Goal: Transaction & Acquisition: Download file/media

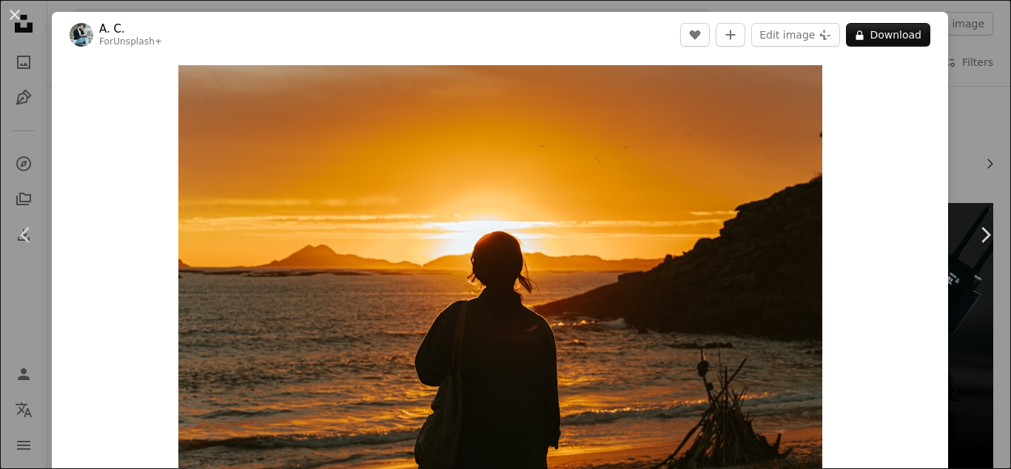
scroll to position [1045, 0]
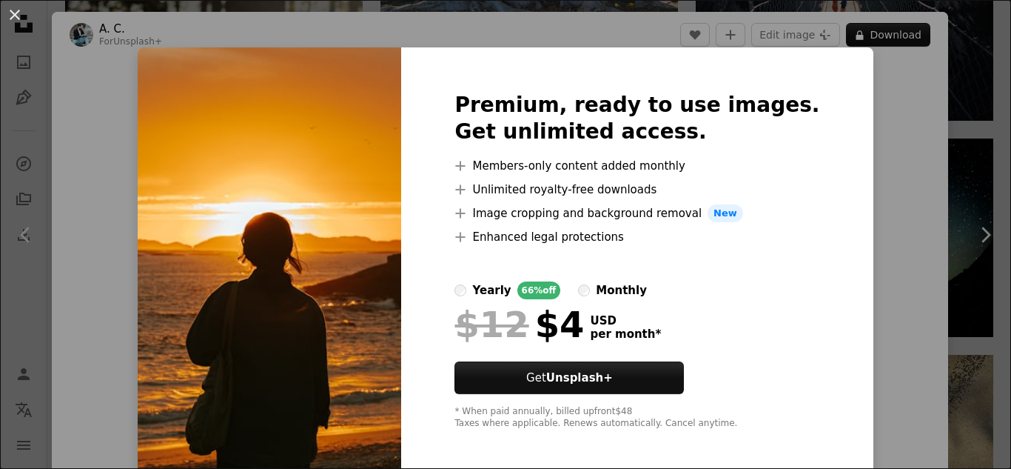
click at [834, 159] on div "An X shape Premium, ready to use images. Get unlimited access. A plus sign Memb…" at bounding box center [505, 234] width 1011 height 469
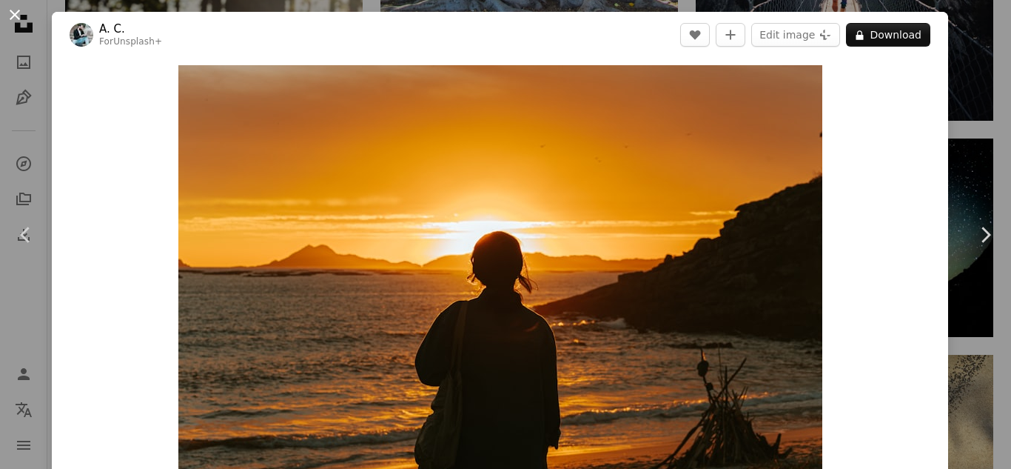
click at [7, 10] on button "An X shape" at bounding box center [15, 15] width 18 height 18
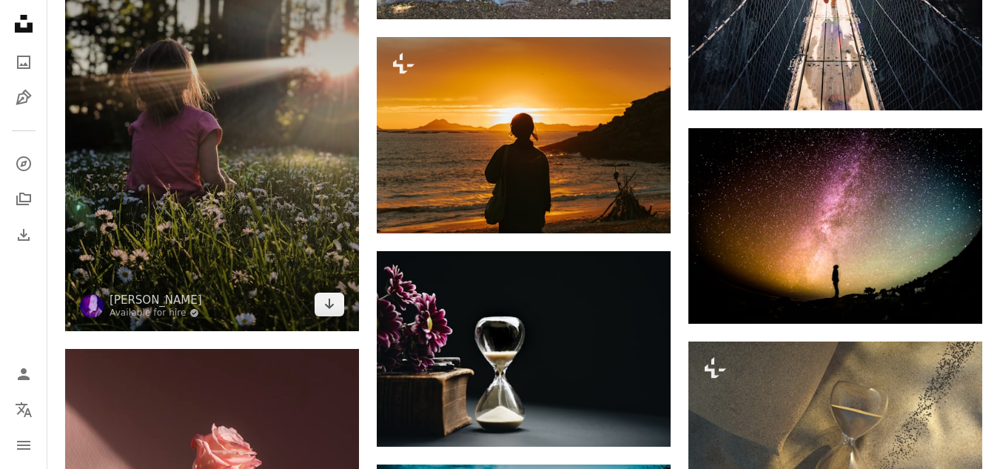
click at [236, 230] on img at bounding box center [212, 135] width 294 height 392
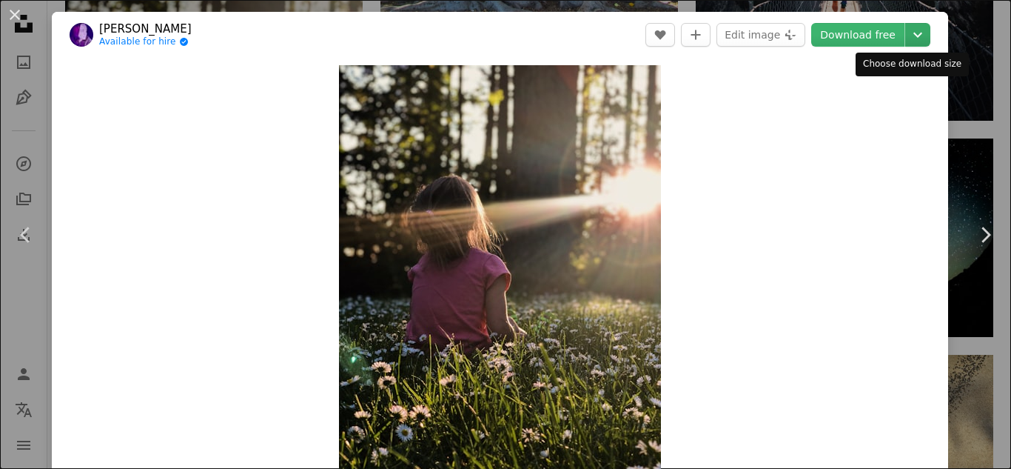
click at [912, 38] on icon "Chevron down" at bounding box center [918, 35] width 24 height 18
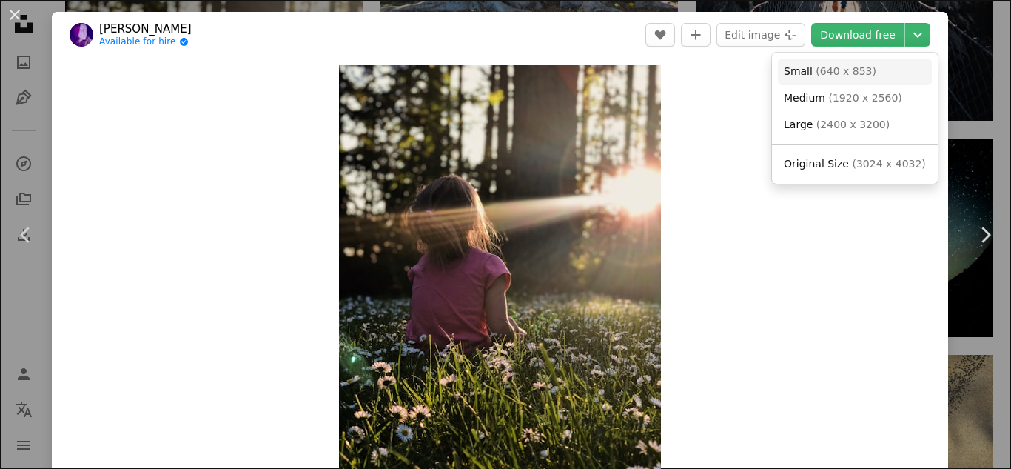
click at [821, 73] on span "( 640 x 853 )" at bounding box center [846, 71] width 61 height 12
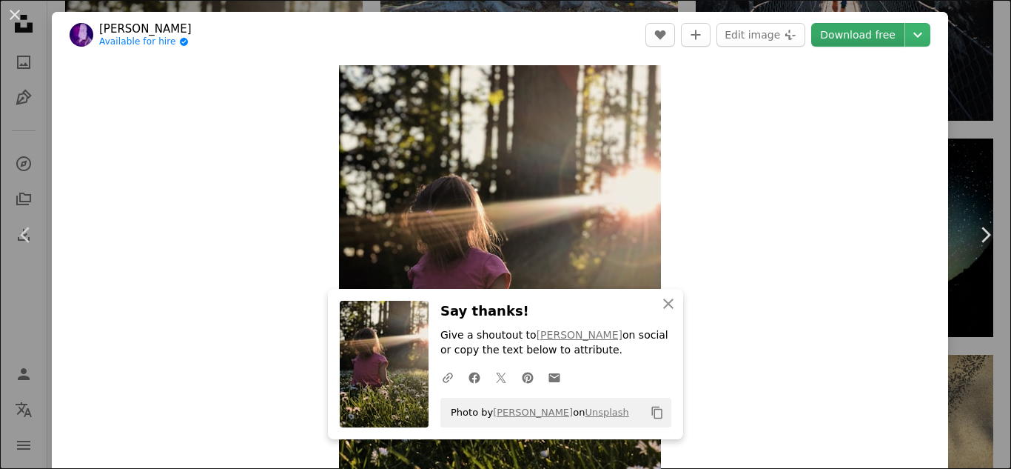
click at [834, 31] on link "Download free" at bounding box center [857, 35] width 93 height 24
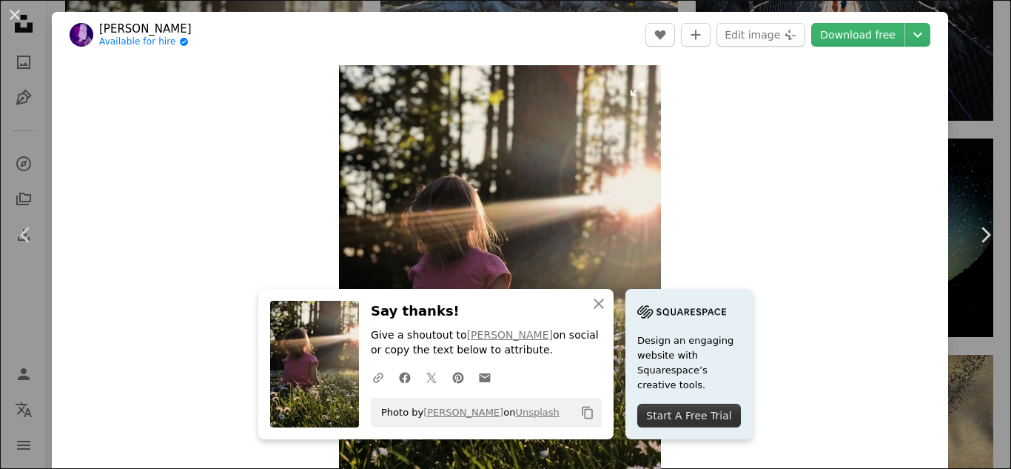
click at [655, 185] on img "Zoom in on this image" at bounding box center [500, 279] width 322 height 429
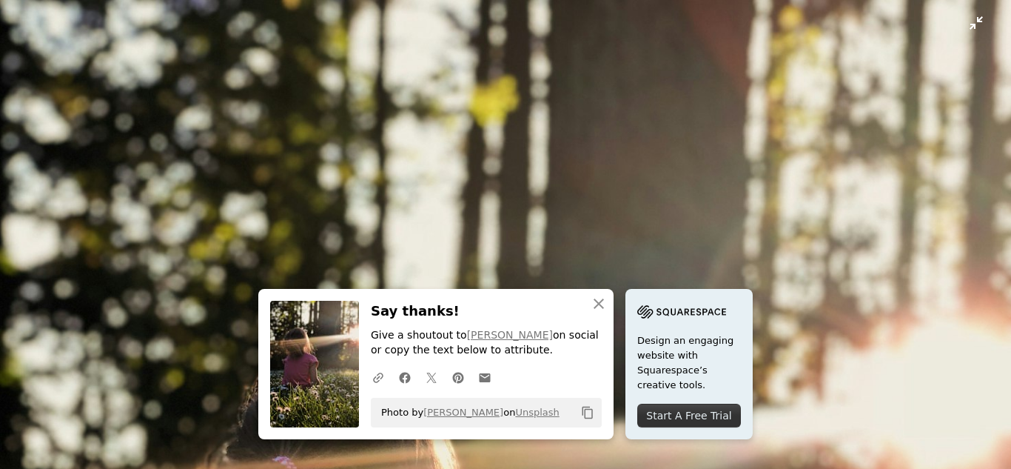
scroll to position [426, 0]
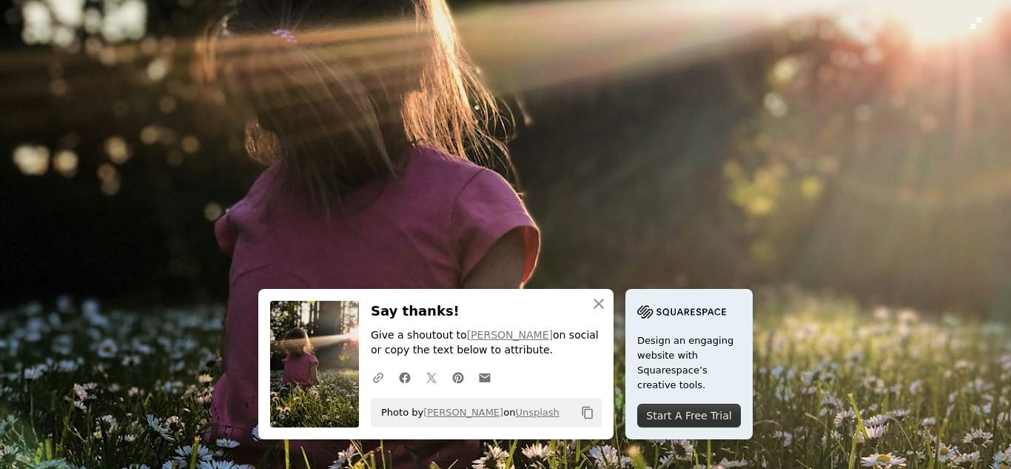
click at [388, 181] on img "Zoom out on this image" at bounding box center [505, 248] width 1013 height 1351
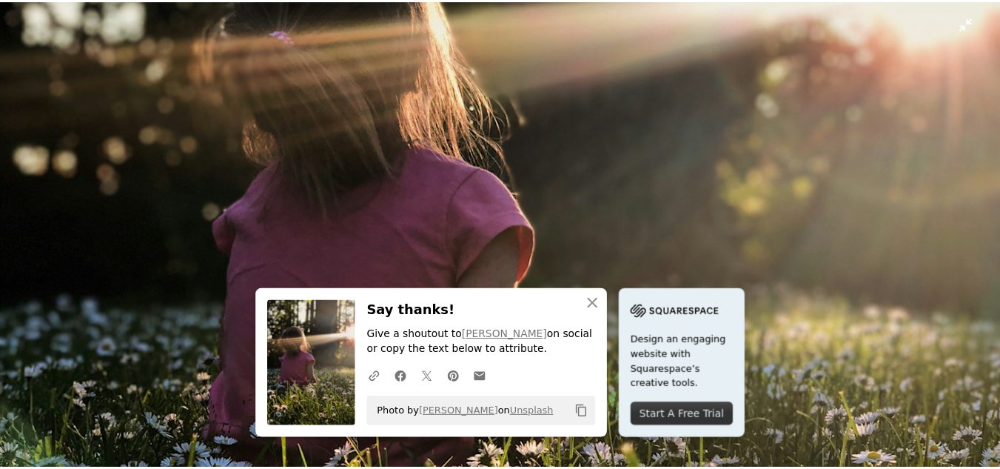
scroll to position [26, 0]
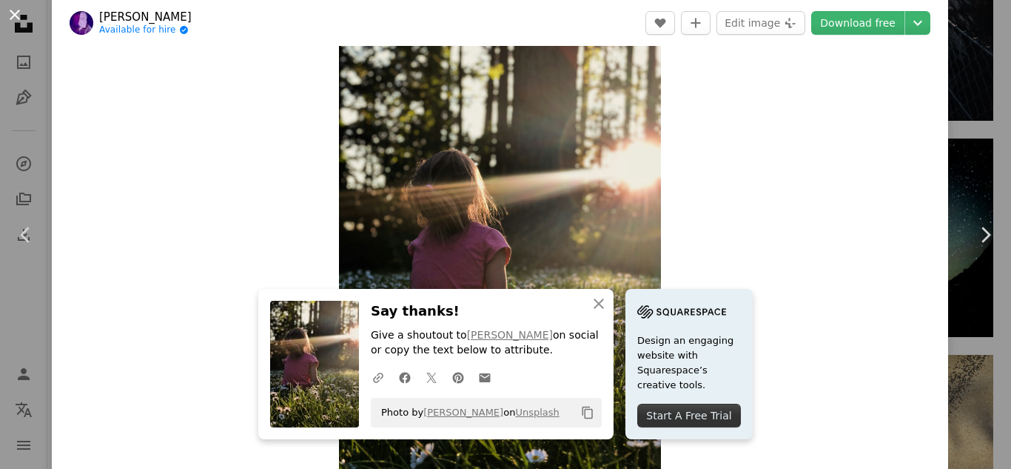
click at [14, 13] on button "An X shape" at bounding box center [15, 15] width 18 height 18
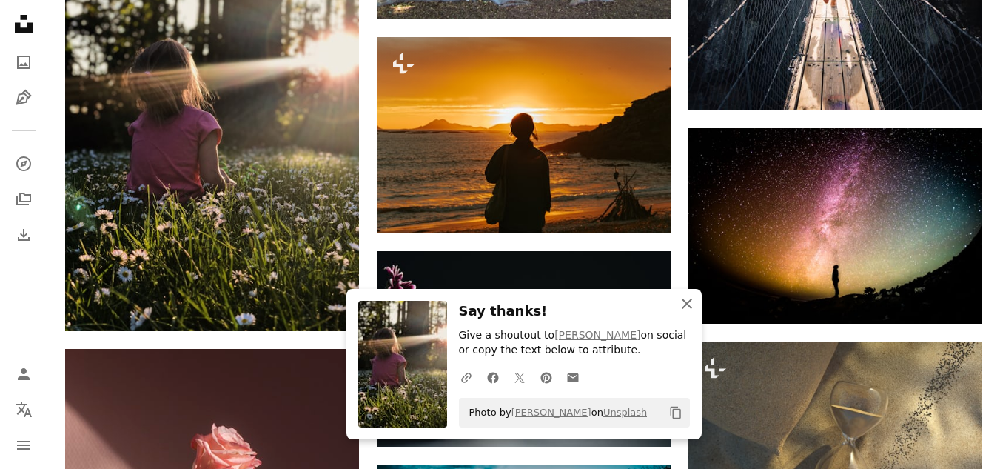
click at [692, 309] on icon "An X shape" at bounding box center [687, 304] width 18 height 18
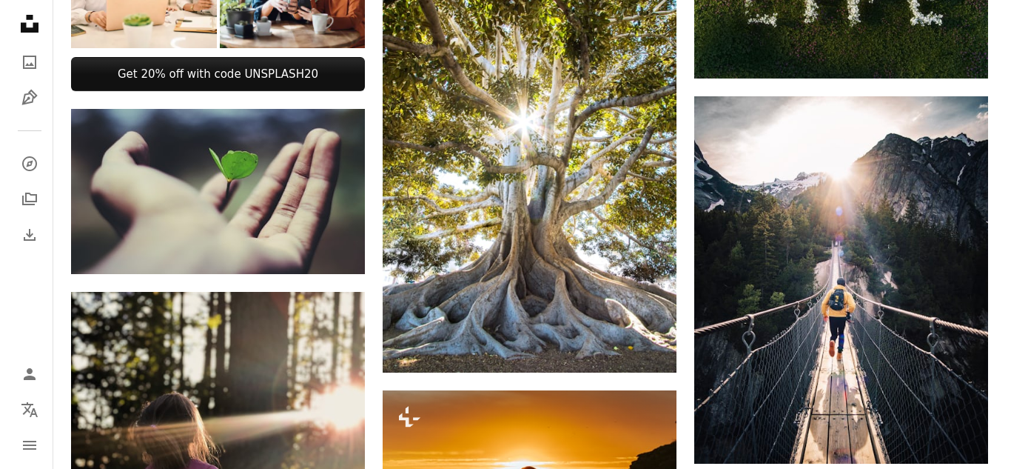
scroll to position [719, 0]
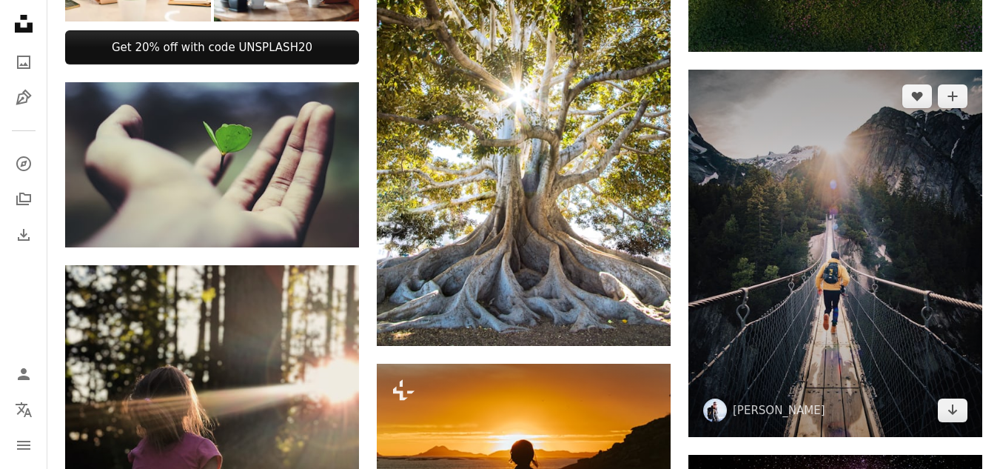
click at [904, 212] on img at bounding box center [836, 253] width 294 height 367
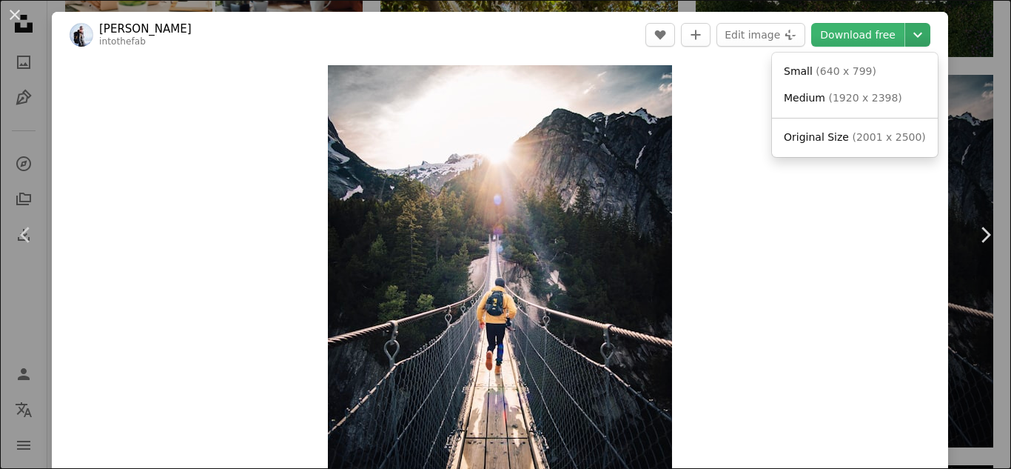
click at [907, 40] on icon "Chevron down" at bounding box center [918, 35] width 24 height 18
click at [798, 72] on span "Small" at bounding box center [798, 71] width 29 height 12
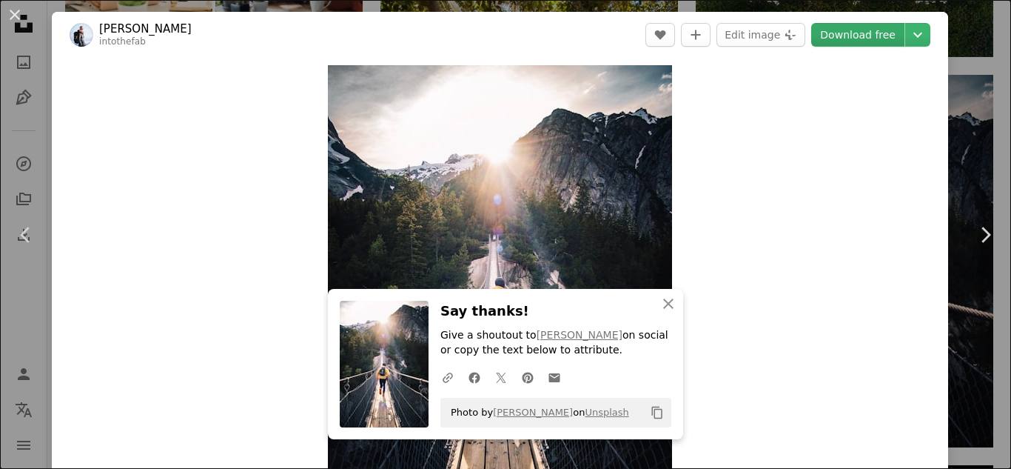
click at [835, 30] on link "Download free" at bounding box center [857, 35] width 93 height 24
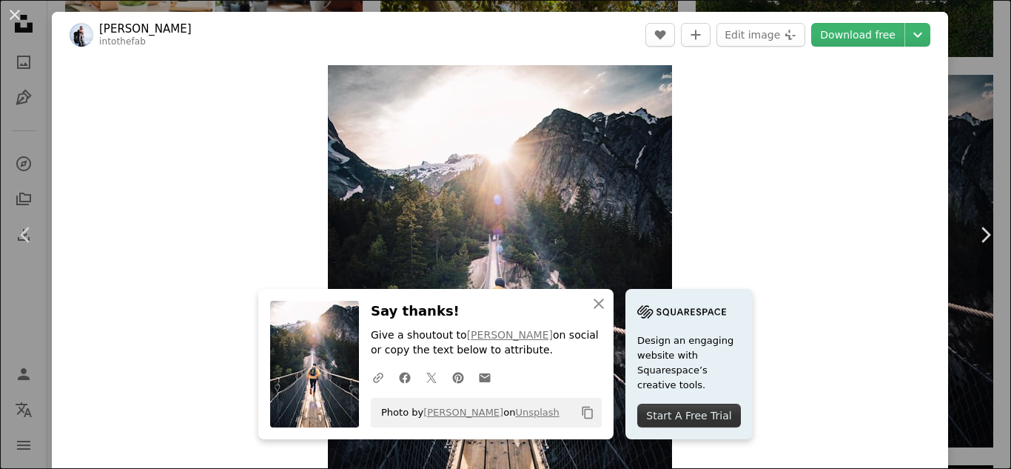
click at [803, 144] on div "Zoom in" at bounding box center [500, 280] width 897 height 445
click at [595, 307] on icon "An X shape" at bounding box center [599, 304] width 18 height 18
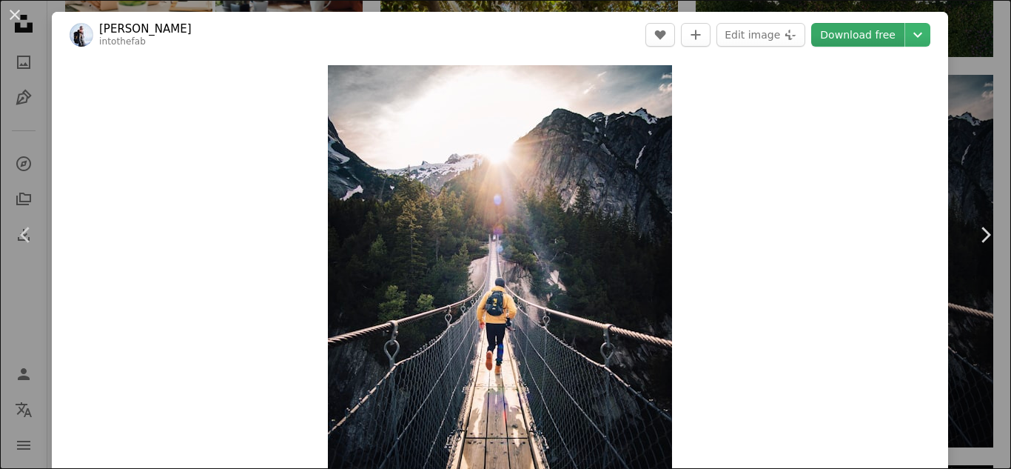
click at [826, 32] on link "Download free" at bounding box center [857, 35] width 93 height 24
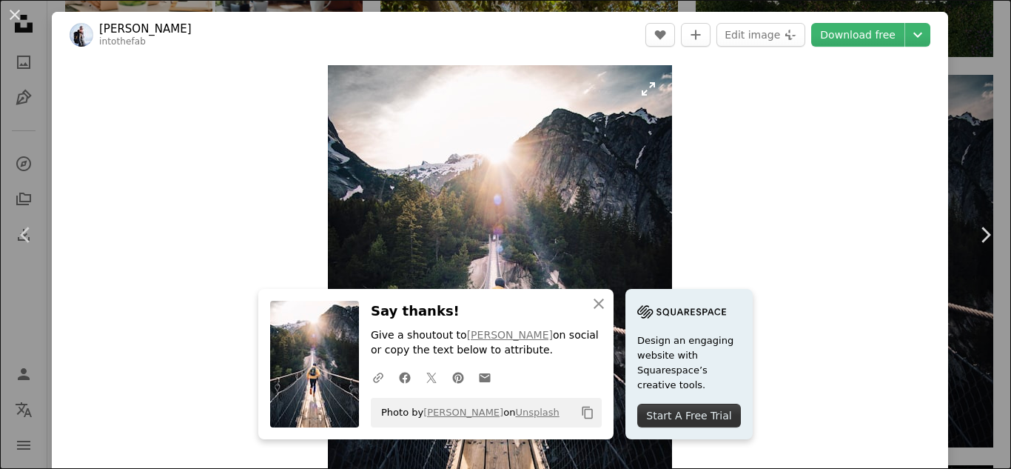
click at [657, 167] on img "Zoom in on this image" at bounding box center [500, 280] width 344 height 430
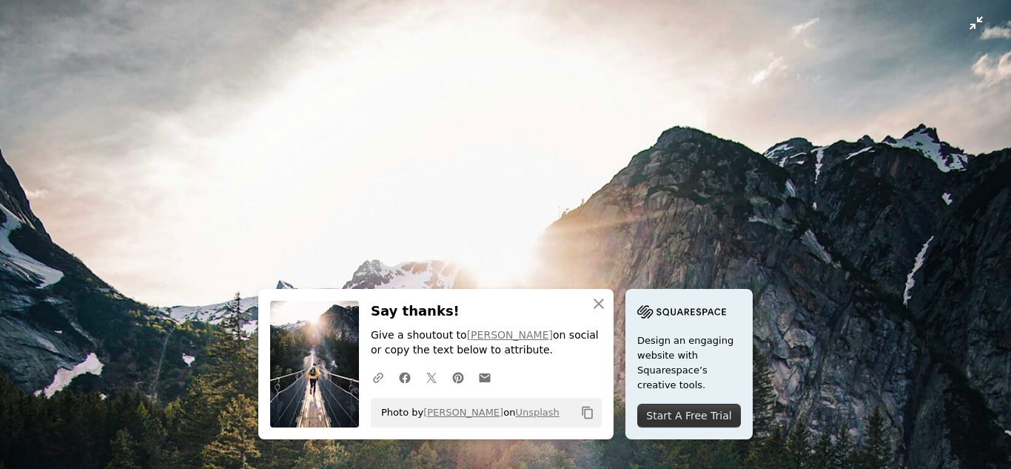
scroll to position [385, 0]
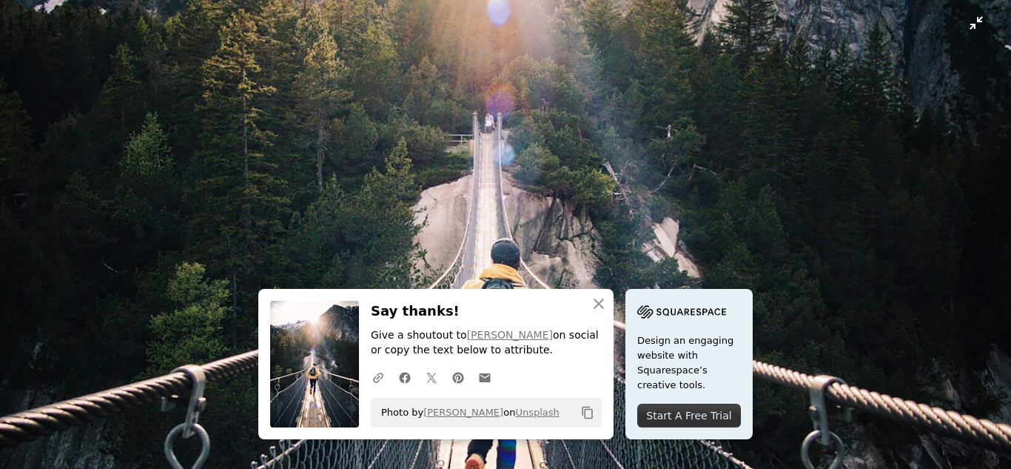
click at [844, 58] on img "Zoom out on this image" at bounding box center [505, 247] width 1013 height 1266
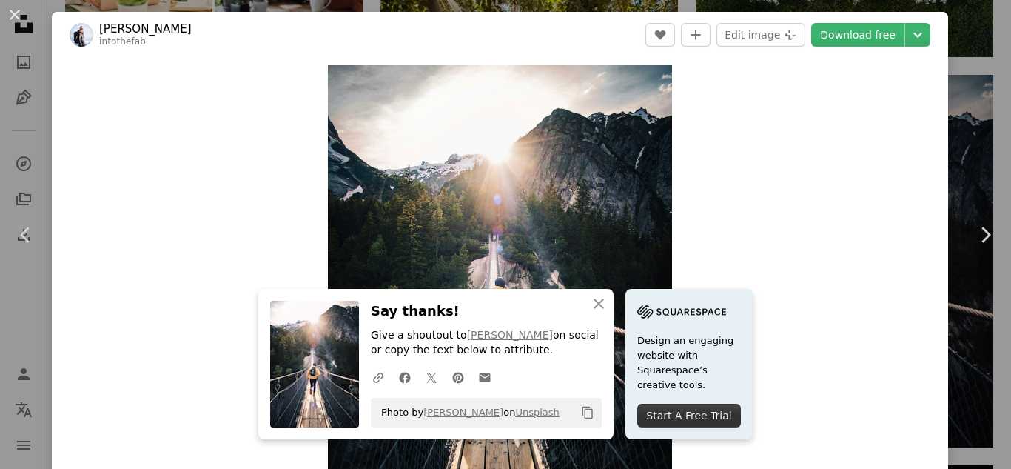
scroll to position [27, 0]
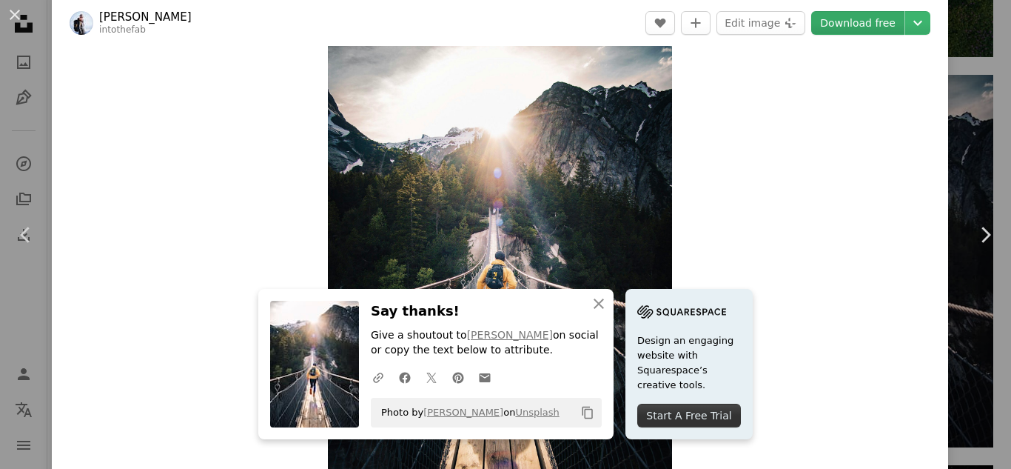
click at [844, 20] on link "Download free" at bounding box center [857, 23] width 93 height 24
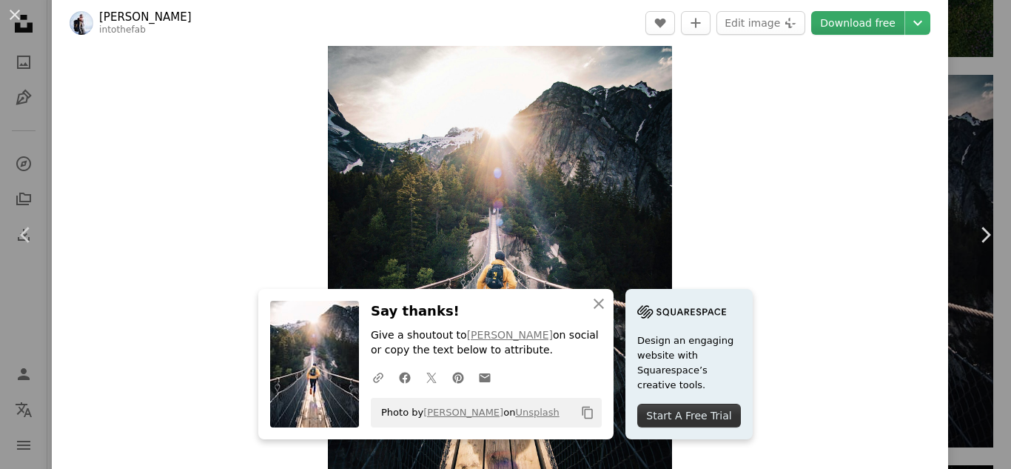
click at [844, 20] on link "Download free" at bounding box center [857, 23] width 93 height 24
click at [911, 194] on div "Zoom in" at bounding box center [500, 253] width 897 height 445
click at [596, 302] on icon "An X shape" at bounding box center [599, 304] width 18 height 18
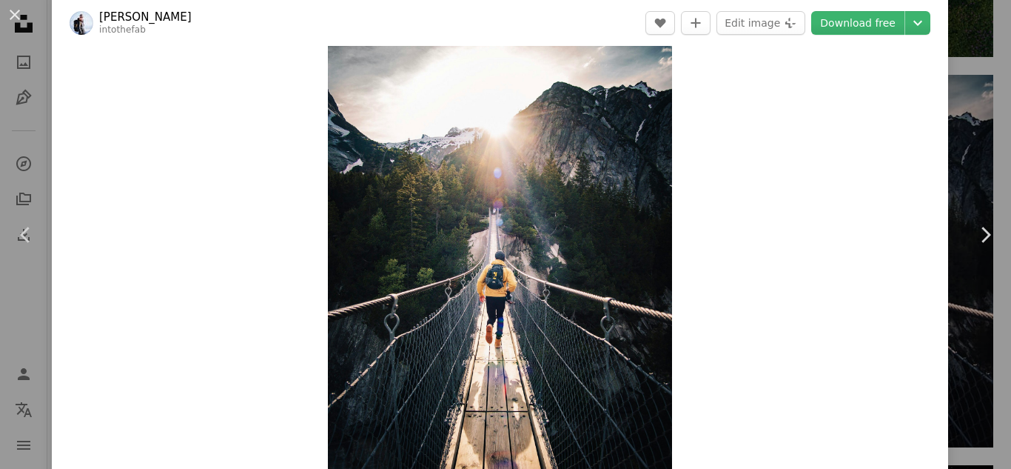
click at [669, 161] on div "Zoom in" at bounding box center [500, 253] width 897 height 445
